Goal: Find contact information: Find contact information

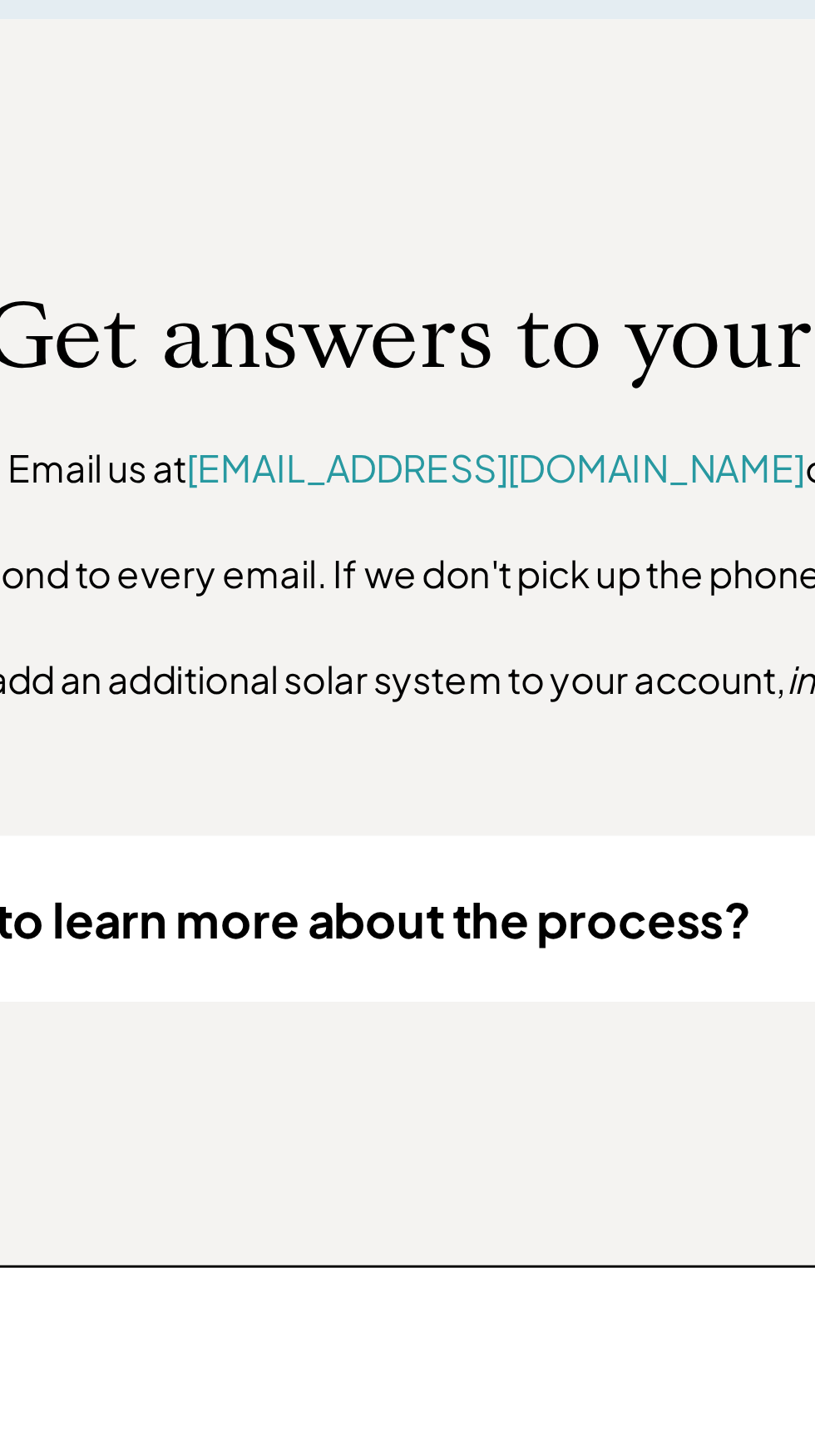
scroll to position [509, 0]
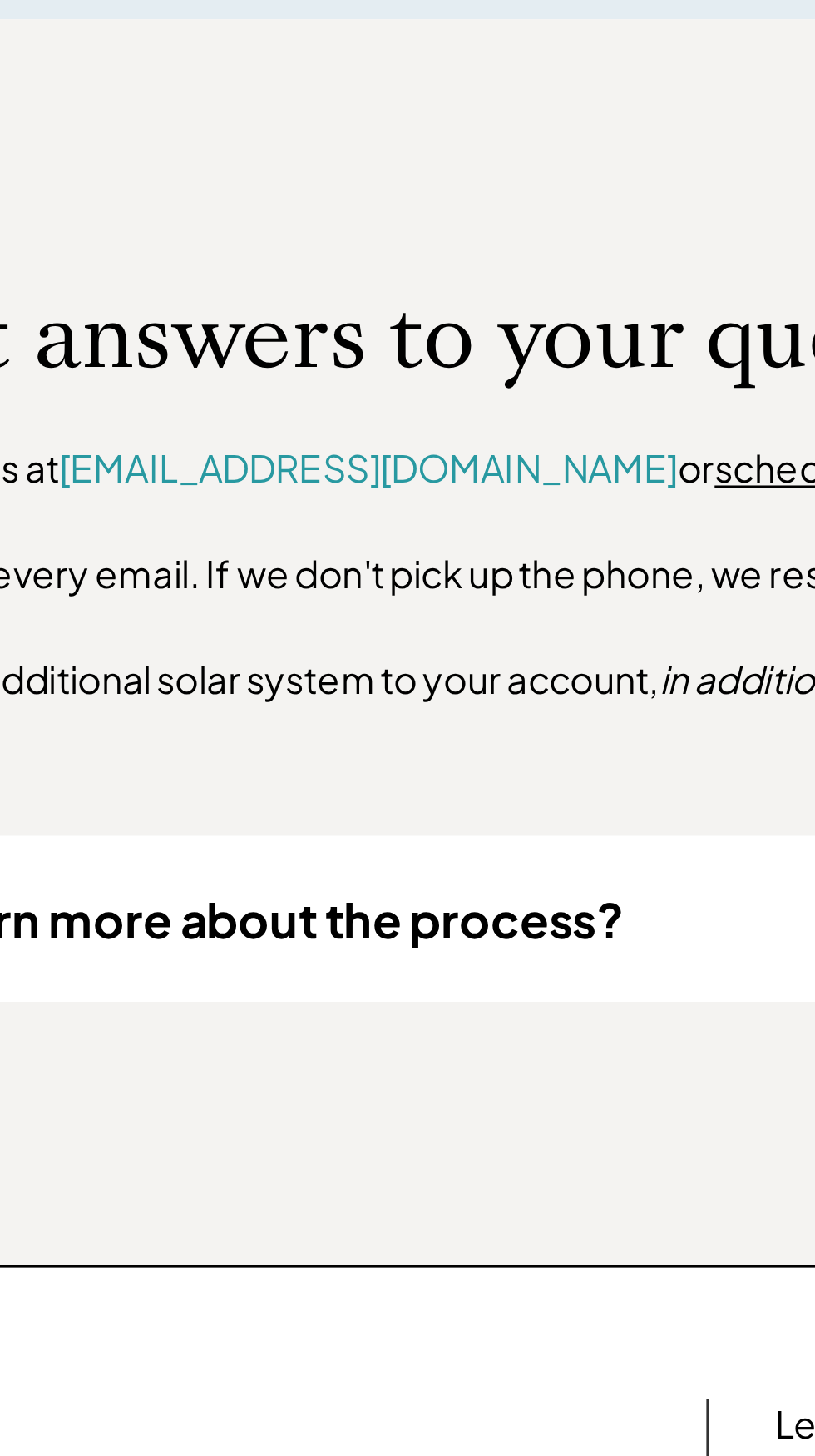
click at [375, 943] on font "help@recmint.com" at bounding box center [370, 936] width 196 height 15
